Goal: Task Accomplishment & Management: Use online tool/utility

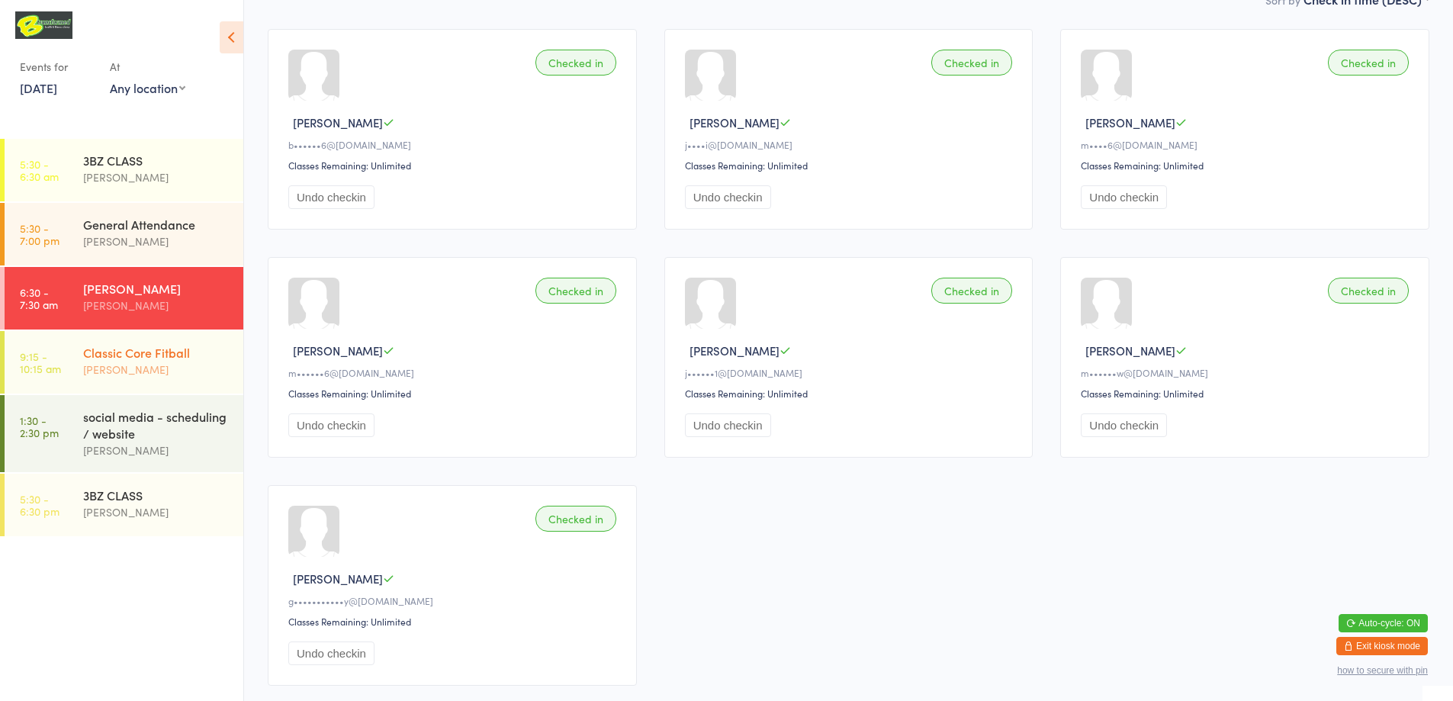
click at [215, 373] on div "[PERSON_NAME]" at bounding box center [156, 370] width 147 height 18
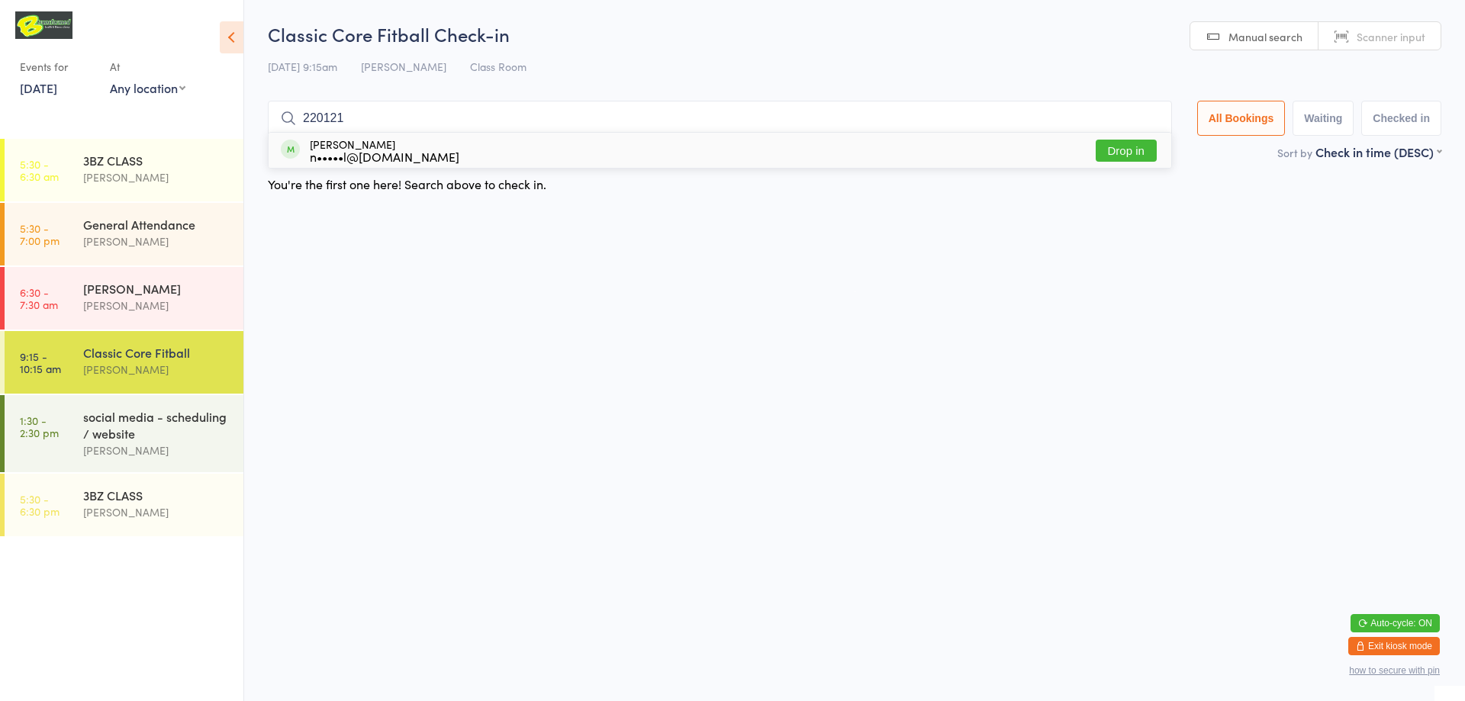
type input "220121"
drag, startPoint x: 484, startPoint y: 155, endPoint x: 488, endPoint y: 163, distance: 9.2
click at [488, 161] on div "[PERSON_NAME] n•••••l@[DOMAIN_NAME] Drop in" at bounding box center [720, 150] width 903 height 35
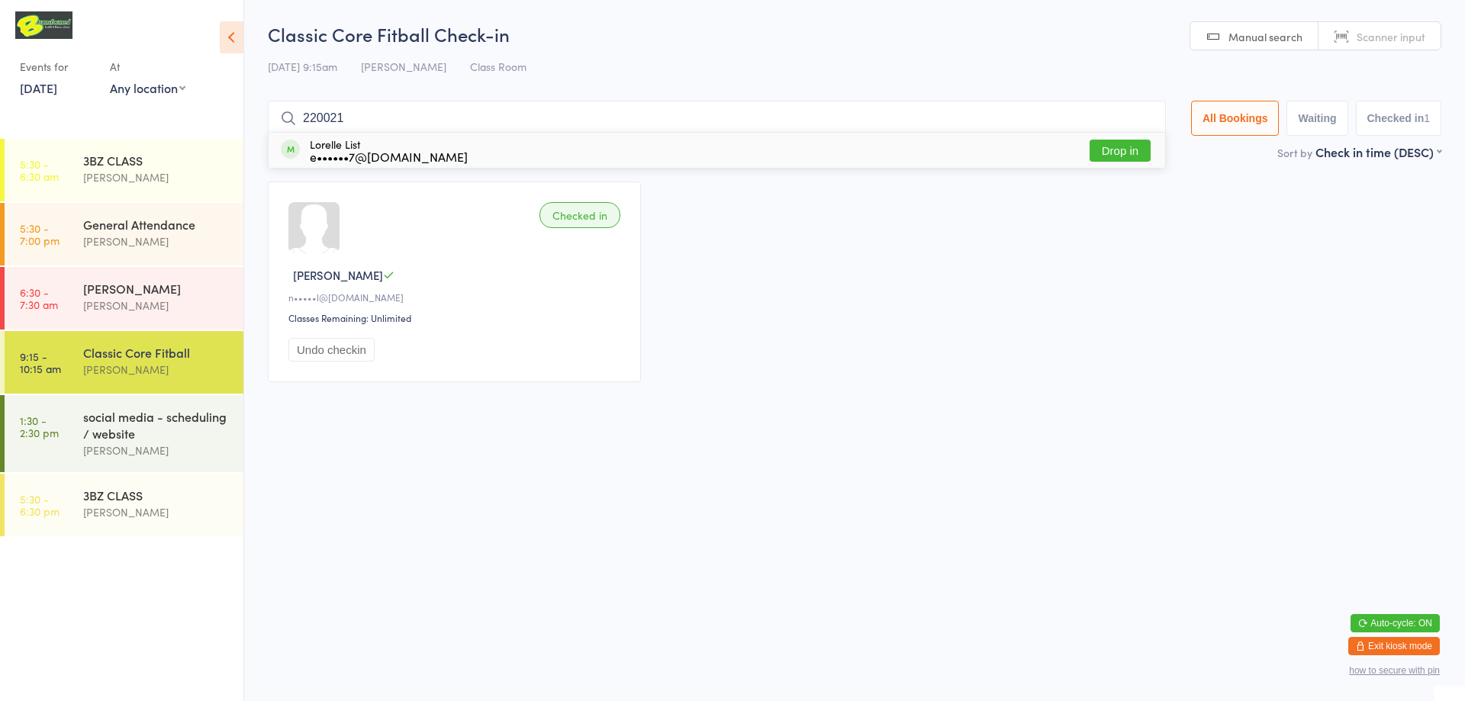
type input "220021"
click at [1111, 153] on button "Drop in" at bounding box center [1119, 151] width 61 height 22
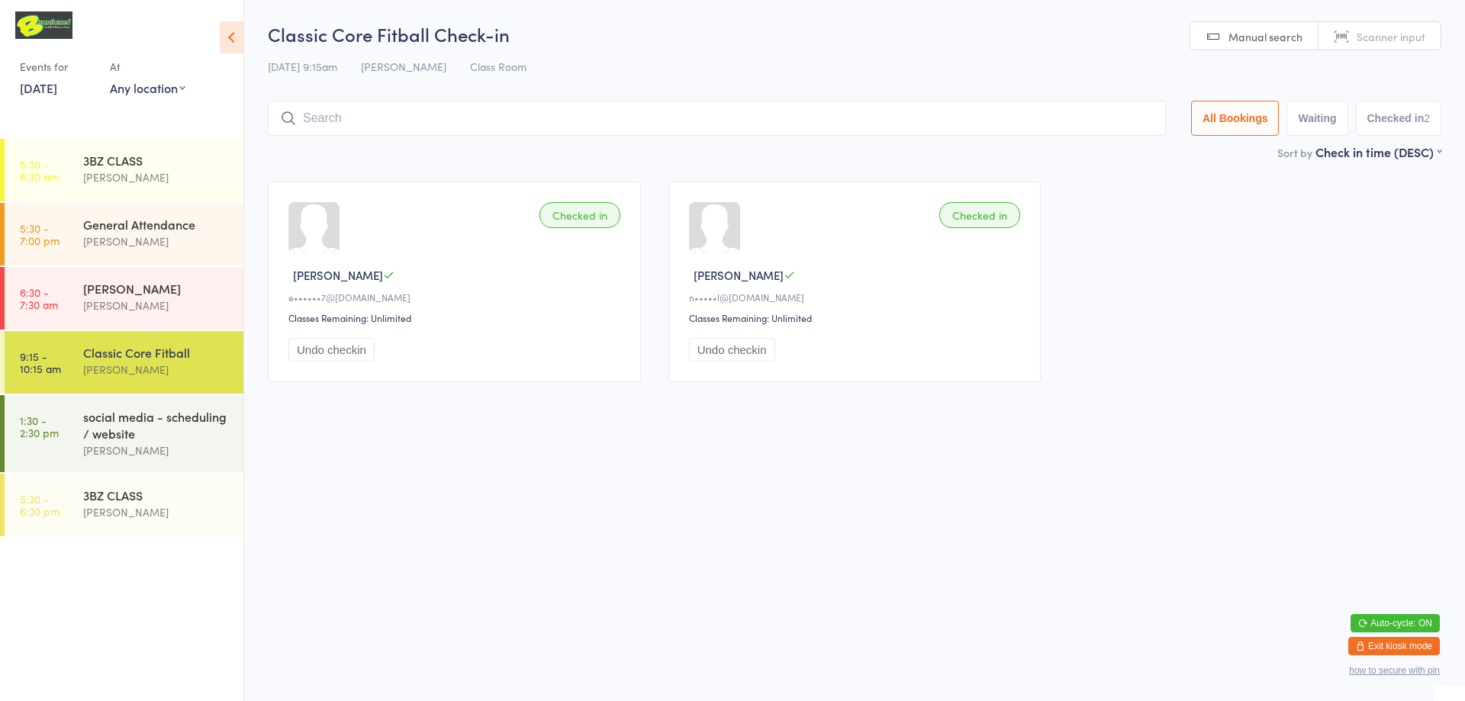
click at [1363, 38] on span "Scanner input" at bounding box center [1390, 36] width 69 height 15
type input "220081"
